Goal: Information Seeking & Learning: Learn about a topic

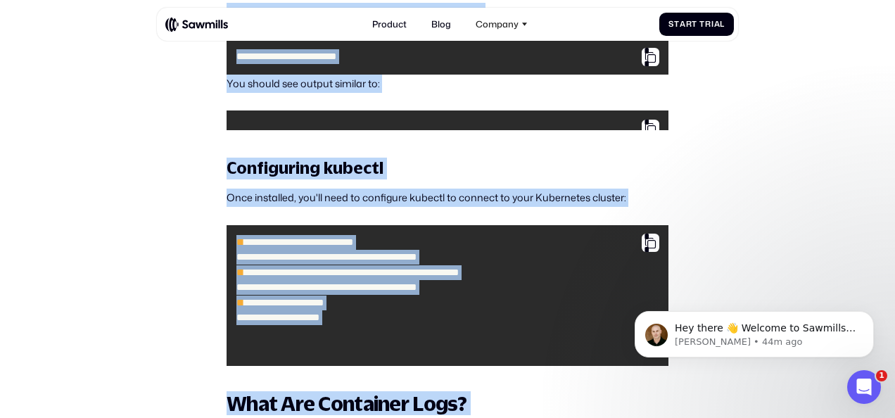
drag, startPoint x: 836, startPoint y: 130, endPoint x: 871, endPoint y: 427, distance: 299.8
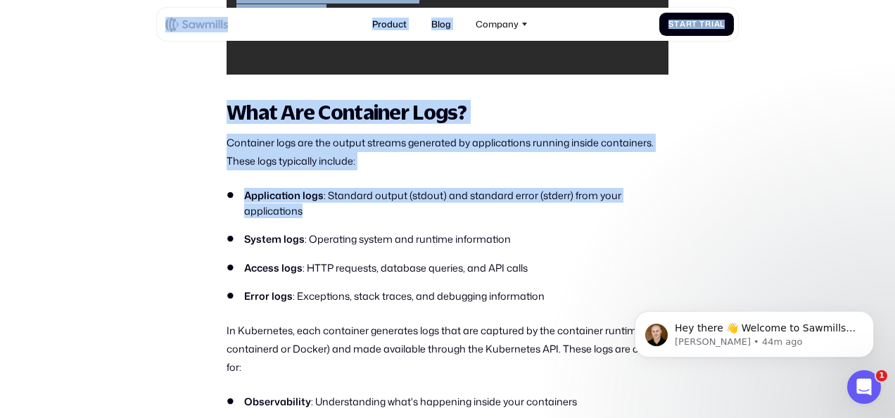
drag, startPoint x: 589, startPoint y: 234, endPoint x: 265, endPoint y: 41, distance: 376.9
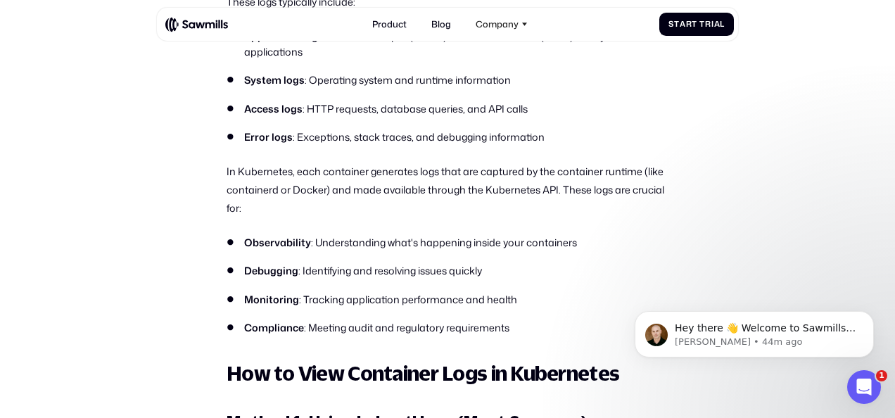
scroll to position [1936, 0]
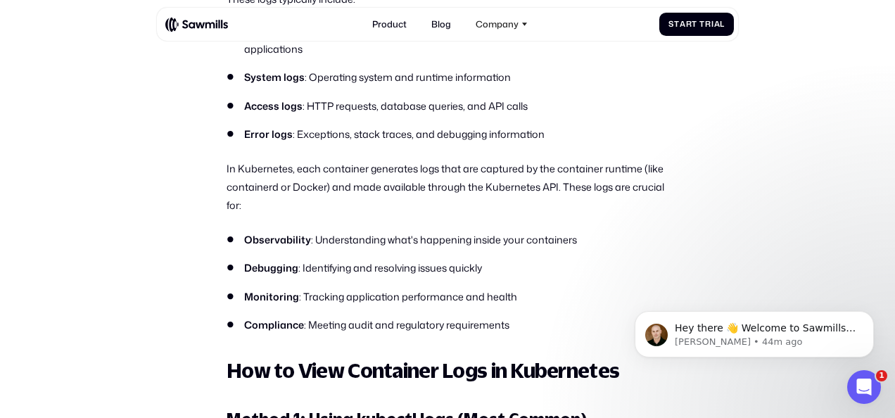
click at [593, 275] on li "Debugging : Identifying and resolving issues quickly" at bounding box center [448, 267] width 442 height 15
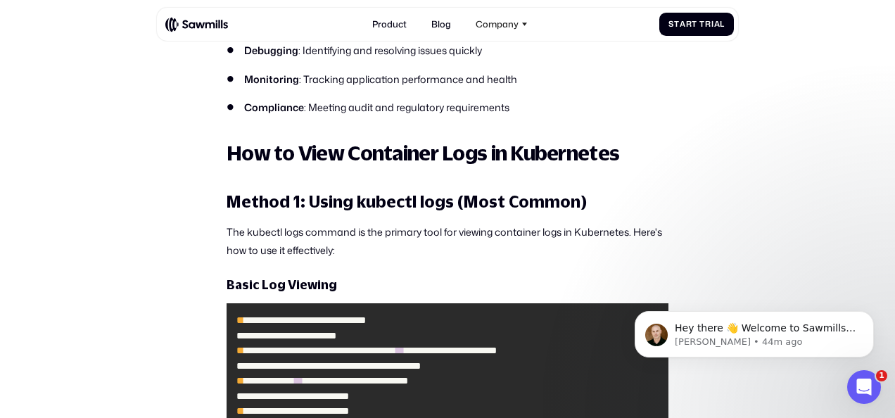
scroll to position [2158, 0]
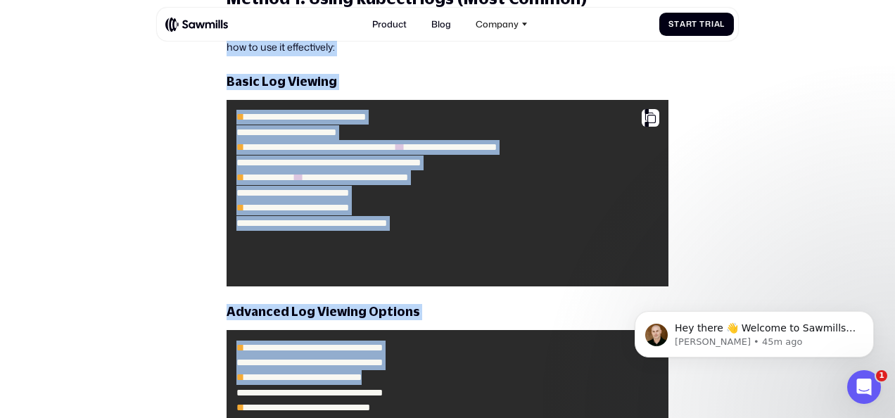
drag, startPoint x: 724, startPoint y: 222, endPoint x: 739, endPoint y: 420, distance: 198.4
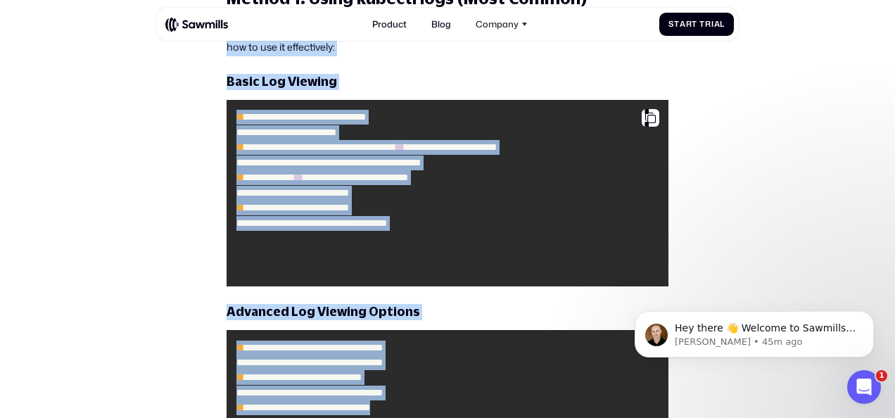
scroll to position [2393, 0]
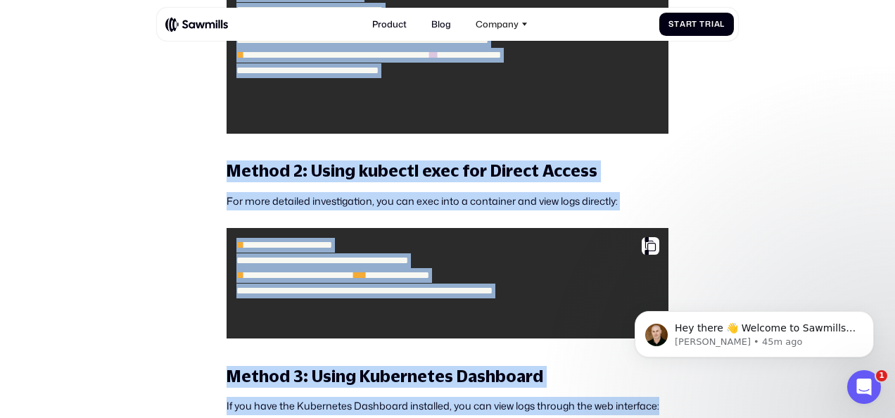
drag, startPoint x: 679, startPoint y: 198, endPoint x: 693, endPoint y: 413, distance: 215.2
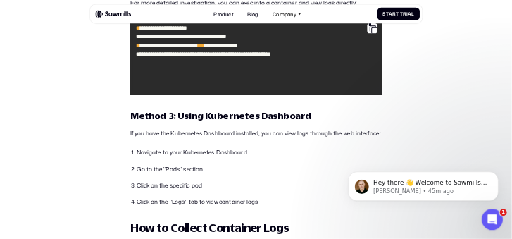
scroll to position [2779, 0]
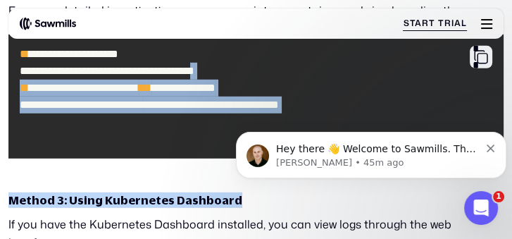
drag, startPoint x: 509, startPoint y: 70, endPoint x: 274, endPoint y: 69, distance: 235.1
drag, startPoint x: 274, startPoint y: 69, endPoint x: 491, endPoint y: 98, distance: 218.7
click at [490, 99] on code "**********" at bounding box center [256, 96] width 484 height 113
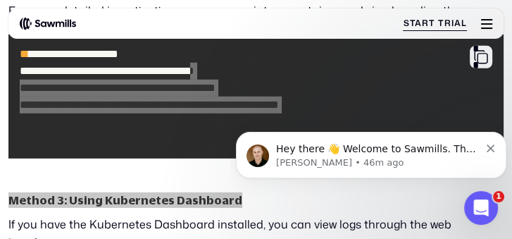
click at [512, 118] on html "Hey there 👋 Welcome to Sawmills. The smart telemetry management platform that s…" at bounding box center [371, 159] width 282 height 83
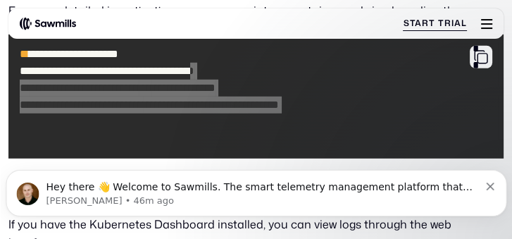
click at [489, 184] on icon "Dismiss notification" at bounding box center [490, 186] width 8 height 8
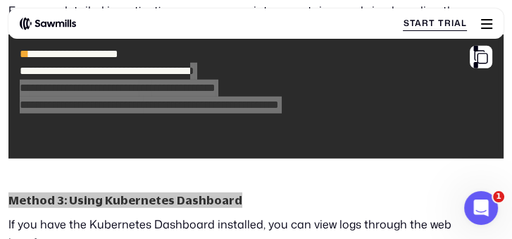
scroll to position [0, 0]
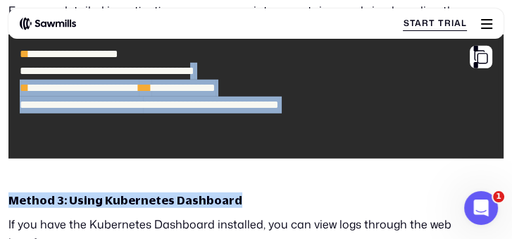
click at [389, 229] on p "If you have the Kubernetes Dashboard installed, you can view logs through the w…" at bounding box center [255, 233] width 495 height 36
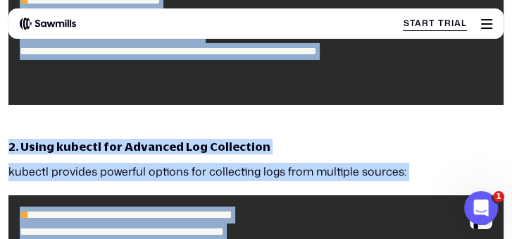
scroll to position [3408, 0]
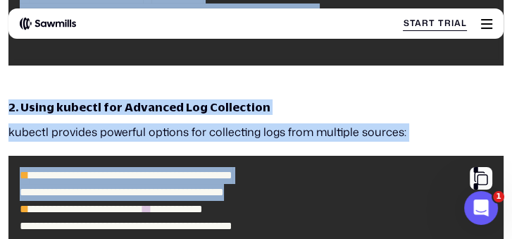
drag, startPoint x: 398, startPoint y: 229, endPoint x: 402, endPoint y: 196, distance: 34.1
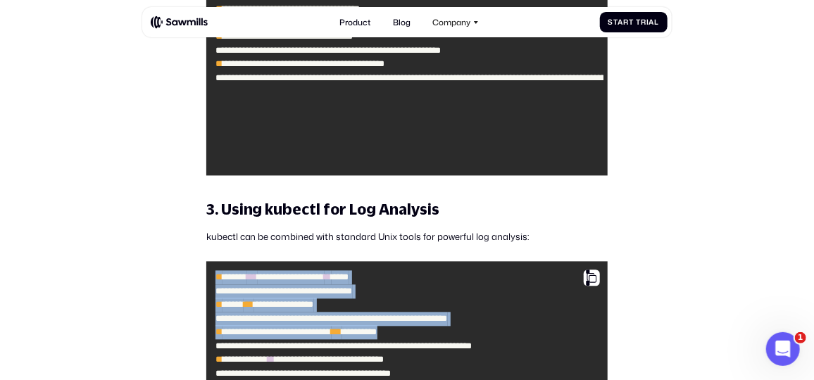
scroll to position [3416, 0]
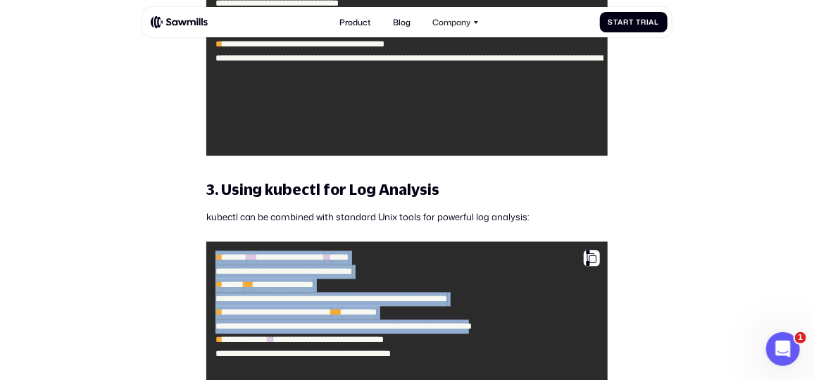
drag, startPoint x: 669, startPoint y: 277, endPoint x: 693, endPoint y: 374, distance: 100.1
click at [693, 374] on section "All posts Container Logs in Kubernetes: How to View and Collect Them Observabil…" at bounding box center [407, 275] width 814 height 7323
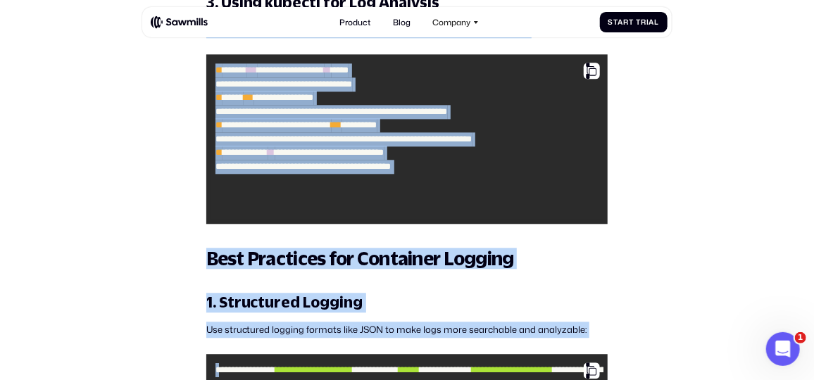
scroll to position [3708, 0]
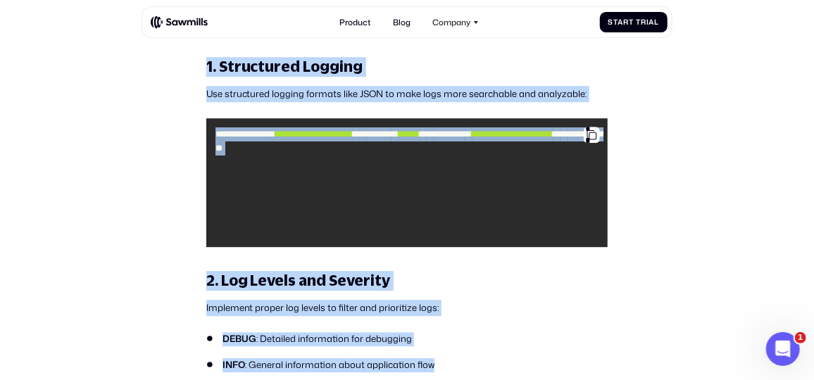
drag, startPoint x: 693, startPoint y: 374, endPoint x: 715, endPoint y: 373, distance: 22.5
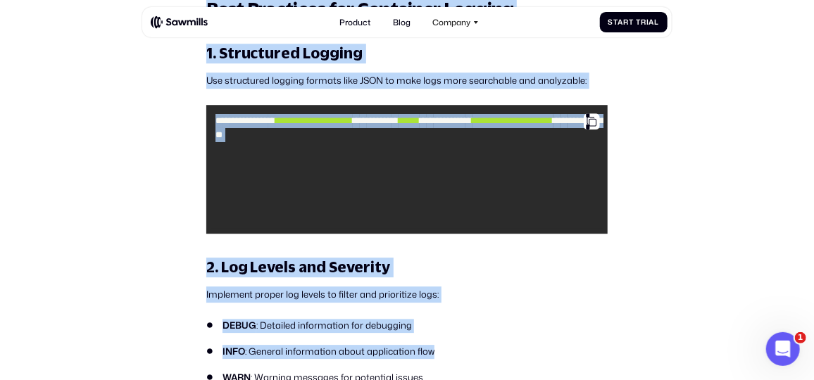
click at [594, 277] on h3 "2. Log Levels and Severity" at bounding box center [407, 268] width 402 height 20
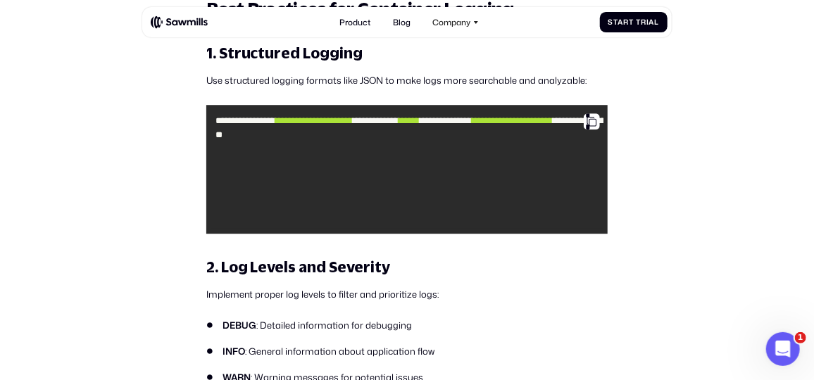
scroll to position [3784, 0]
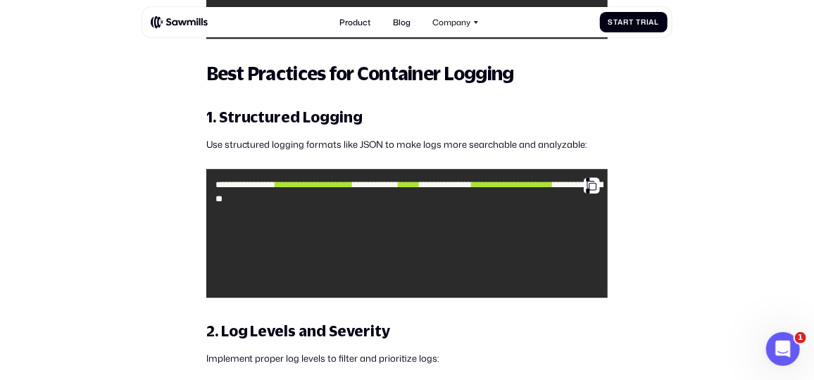
drag, startPoint x: 517, startPoint y: 296, endPoint x: 523, endPoint y: 323, distance: 28.2
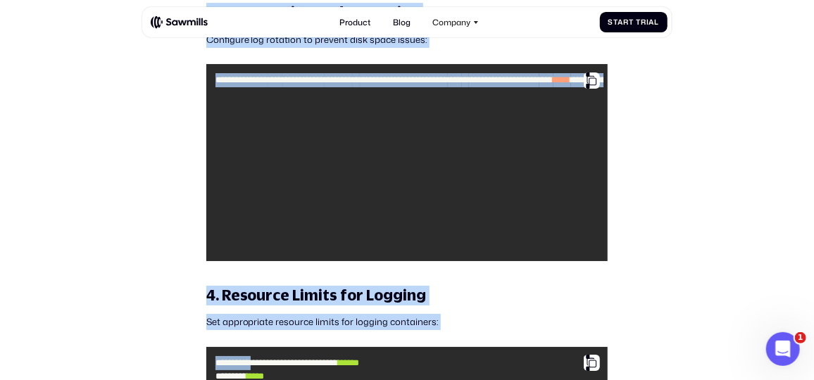
drag, startPoint x: 722, startPoint y: 213, endPoint x: 723, endPoint y: 378, distance: 164.7
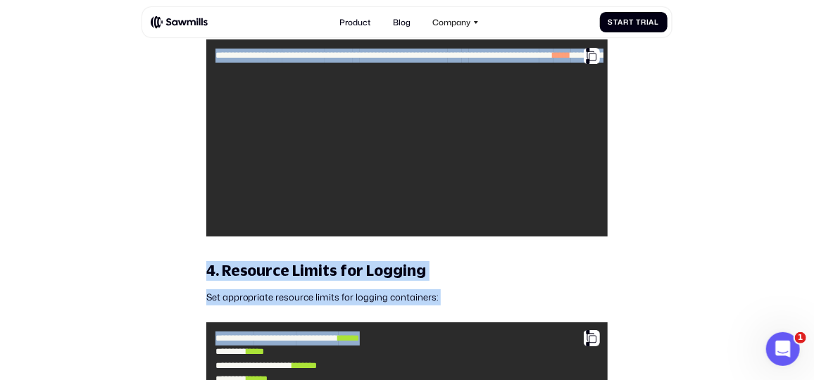
drag, startPoint x: 723, startPoint y: 378, endPoint x: 694, endPoint y: 187, distance: 192.9
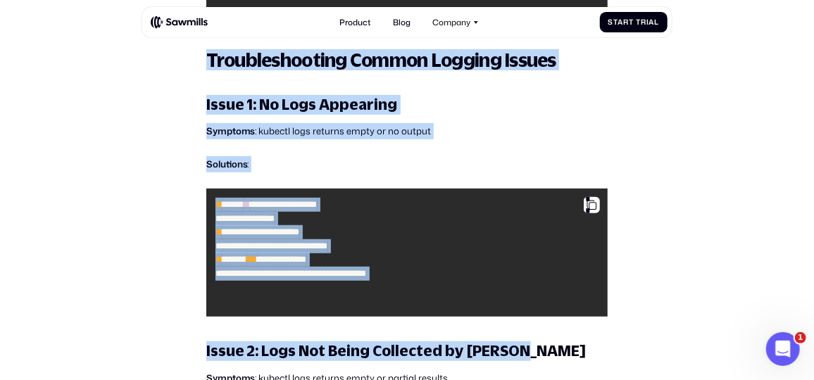
drag, startPoint x: 638, startPoint y: 291, endPoint x: 651, endPoint y: 377, distance: 86.2
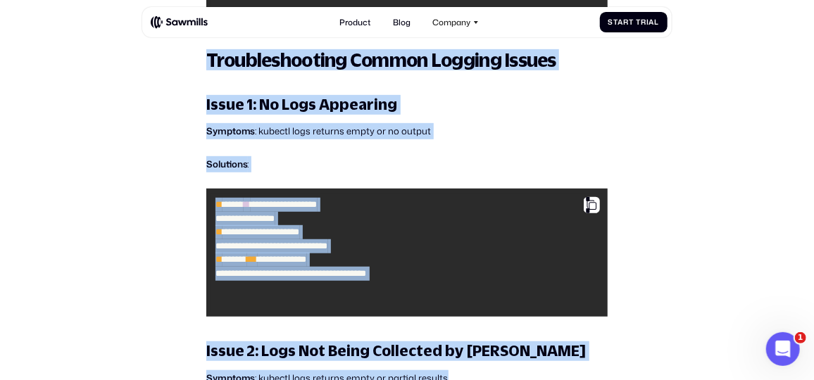
scroll to position [4759, 0]
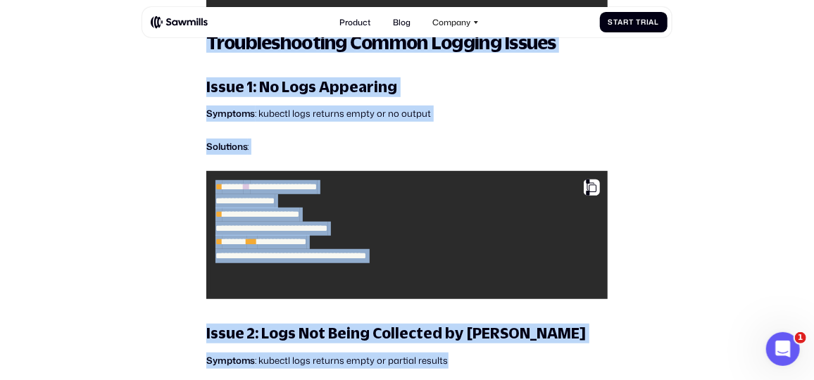
drag, startPoint x: 651, startPoint y: 377, endPoint x: 676, endPoint y: 227, distance: 152.0
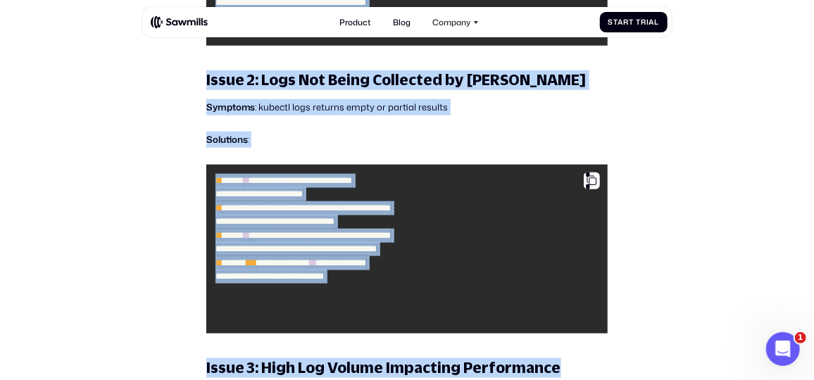
drag, startPoint x: 670, startPoint y: 191, endPoint x: 695, endPoint y: 377, distance: 187.5
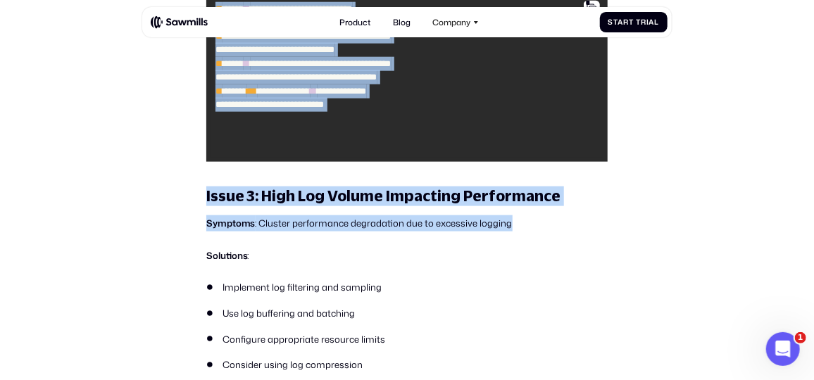
scroll to position [5176, 0]
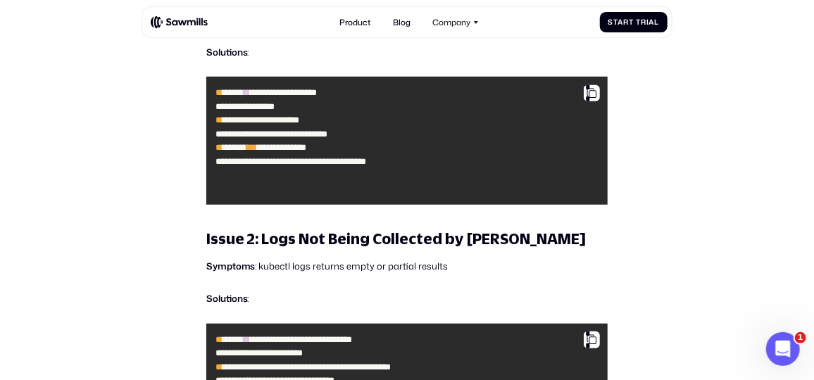
scroll to position [4857, 0]
